Goal: Information Seeking & Learning: Learn about a topic

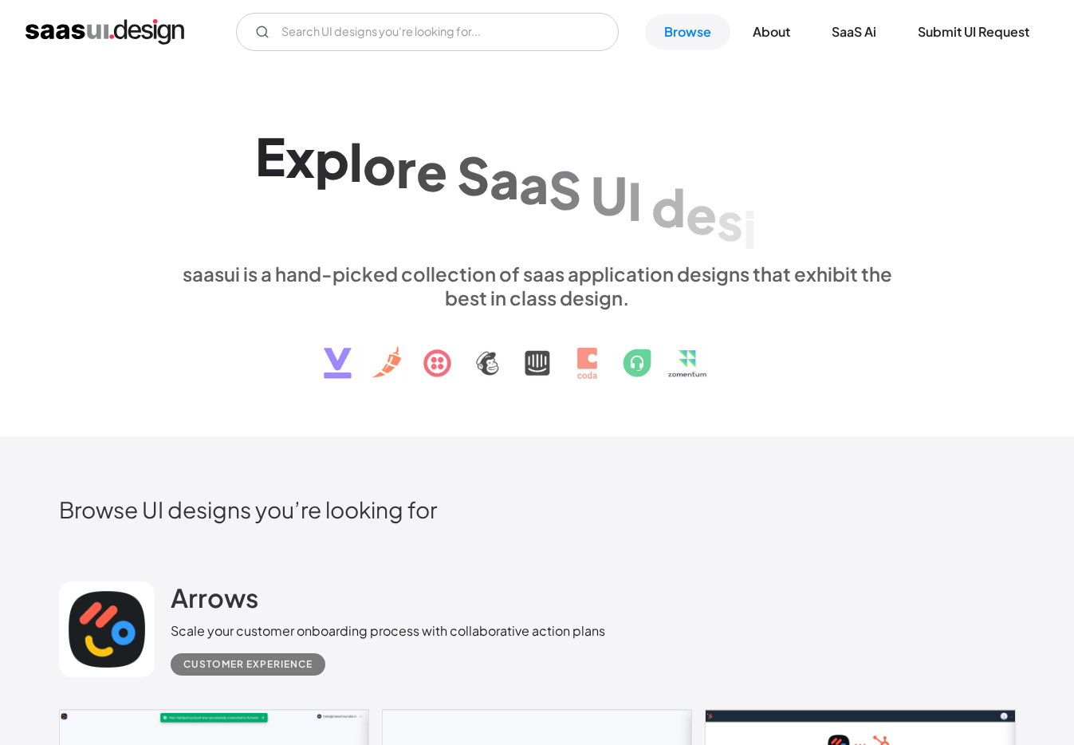
click at [498, 198] on div "&" at bounding box center [482, 214] width 41 height 61
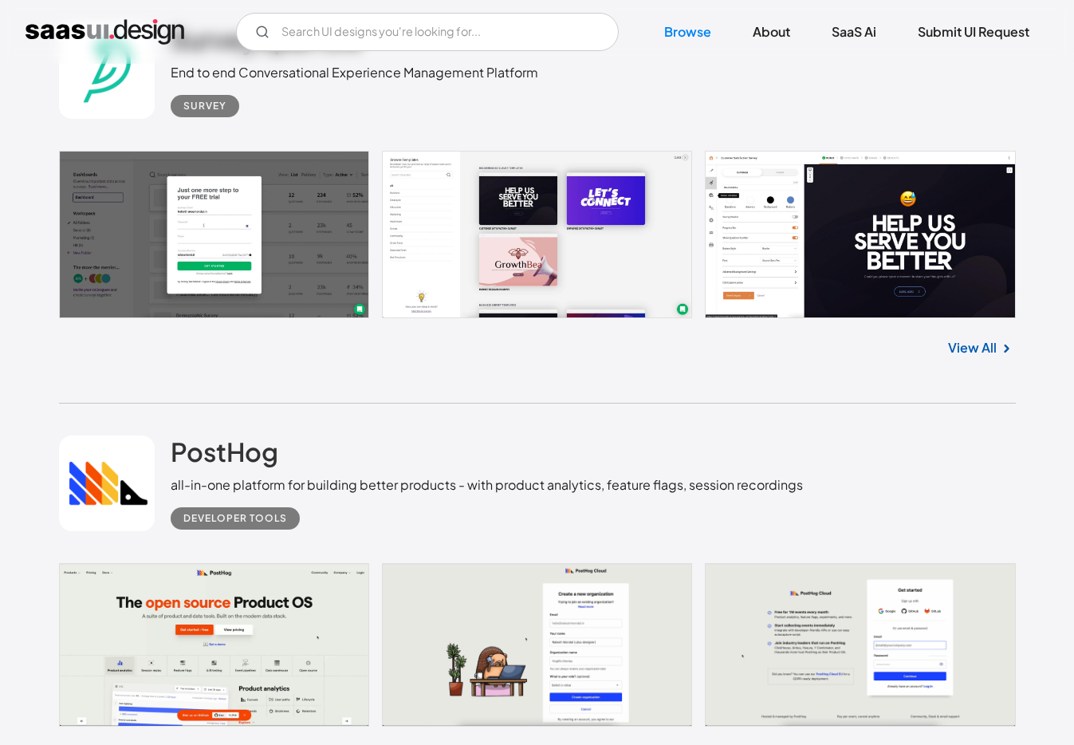
scroll to position [2110, 0]
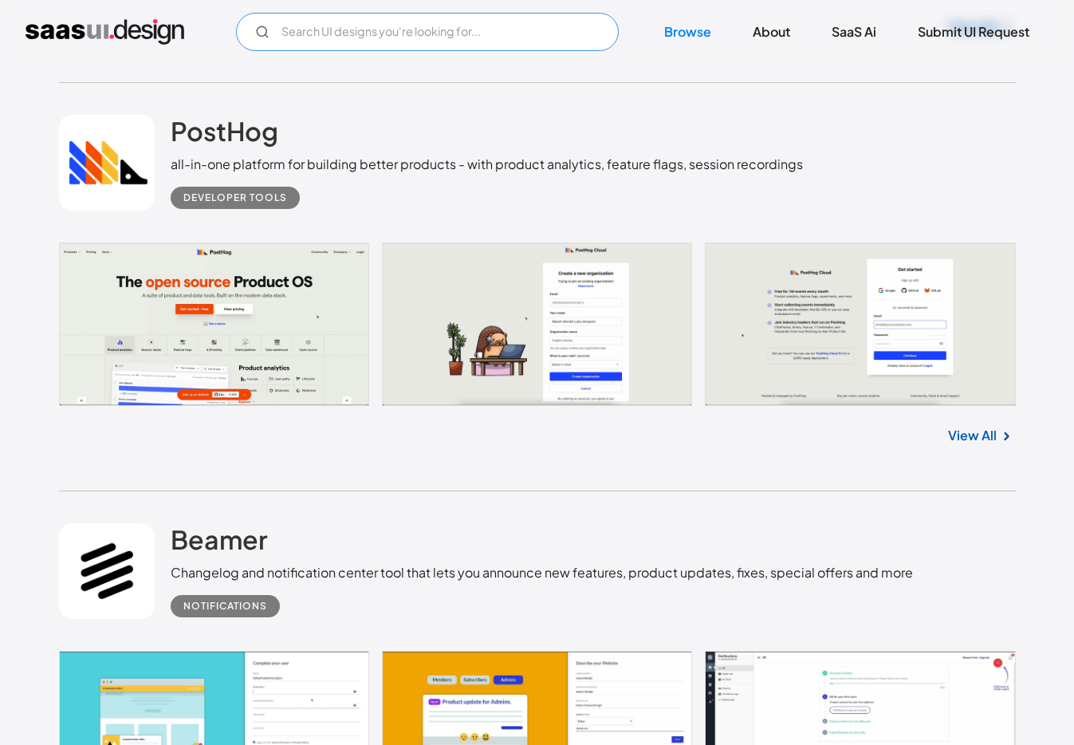
click at [417, 34] on input "Email Form" at bounding box center [427, 32] width 383 height 38
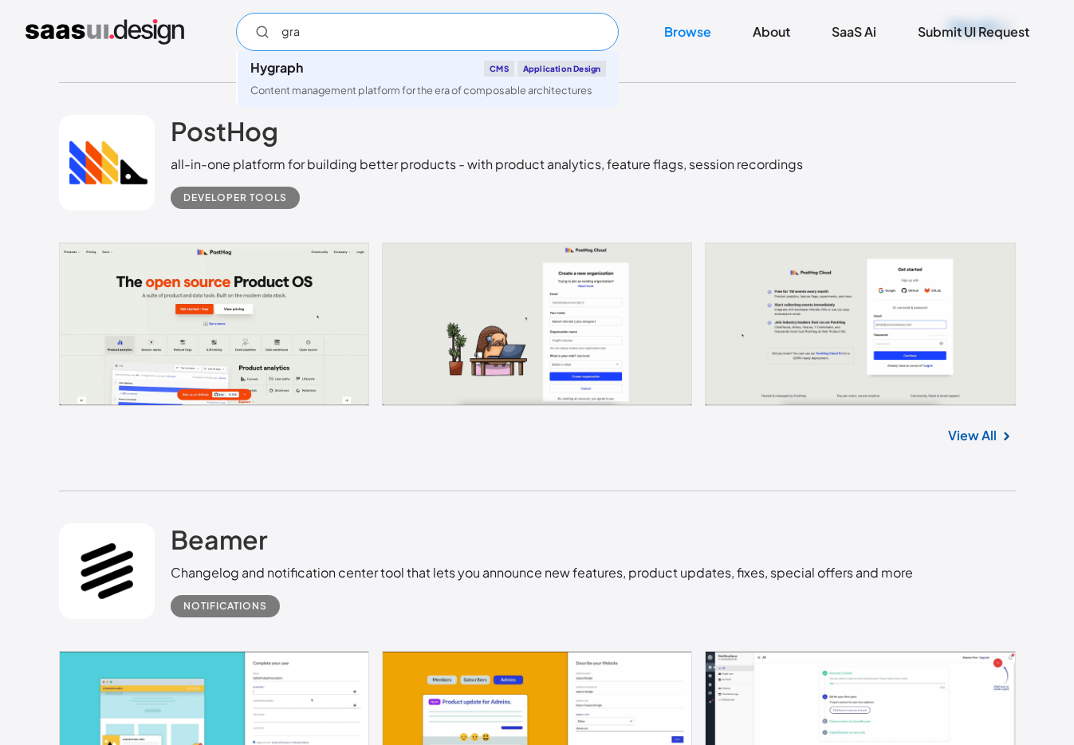
type input "grab"
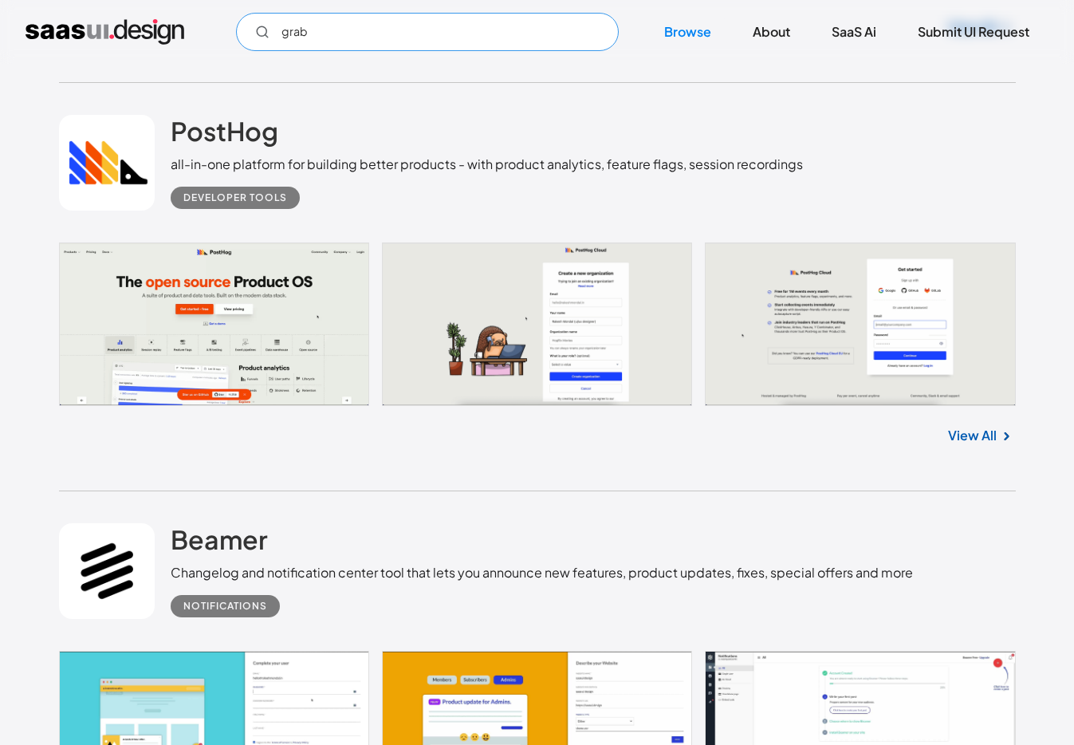
click at [417, 34] on input "grab" at bounding box center [427, 32] width 383 height 38
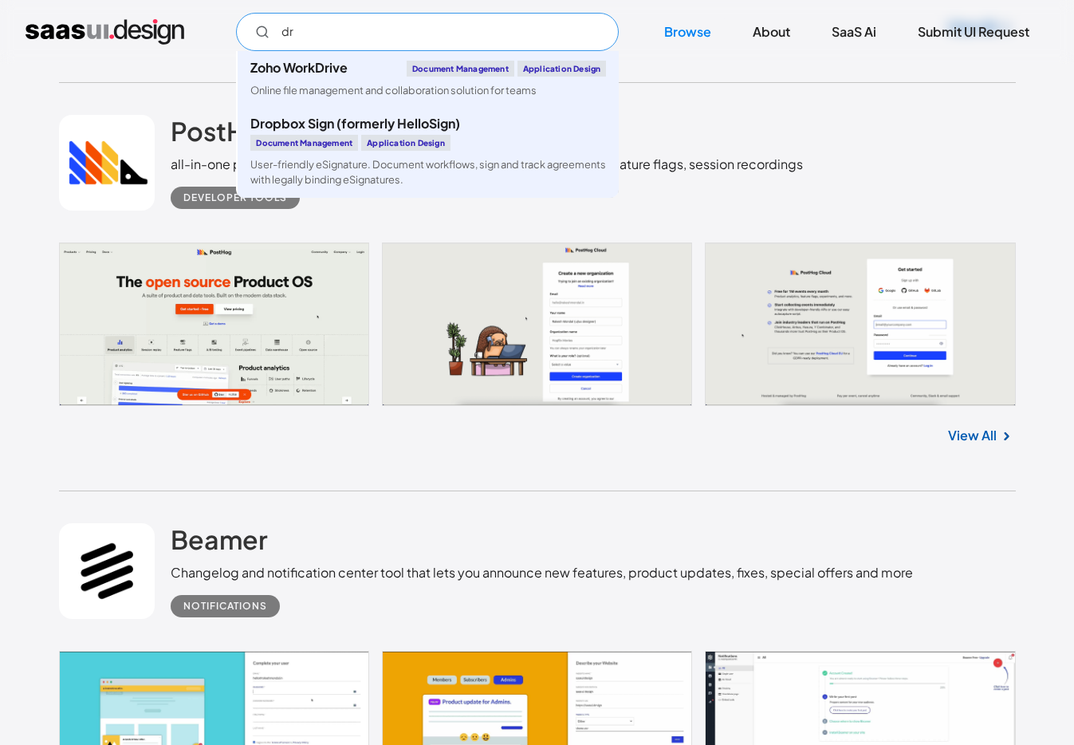
type input "d"
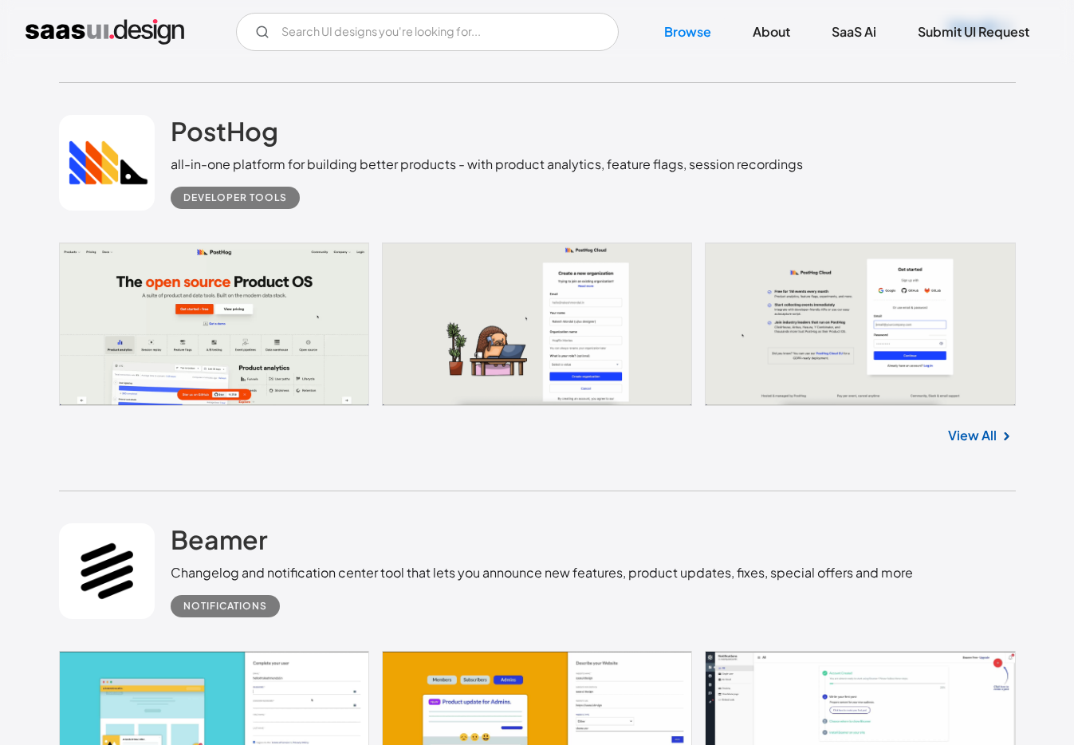
click at [728, 138] on div "PostHog all-in-one platform for building better products - with product analyti…" at bounding box center [487, 162] width 632 height 94
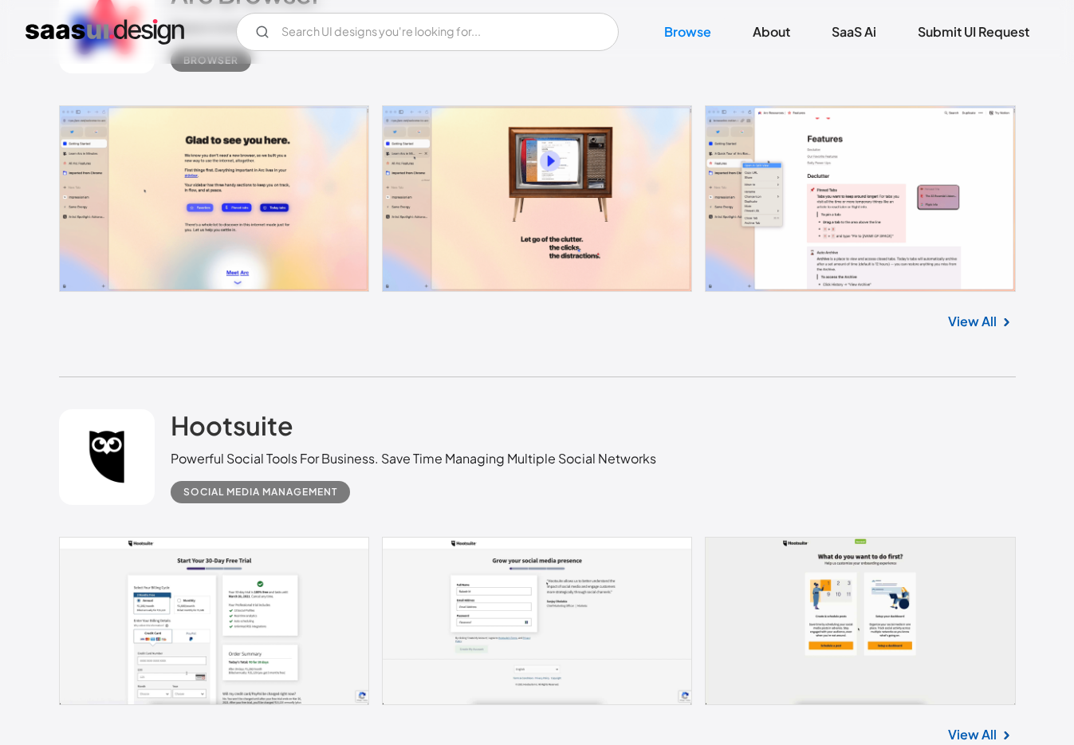
scroll to position [8167, 0]
